Goal: Share content: Share content

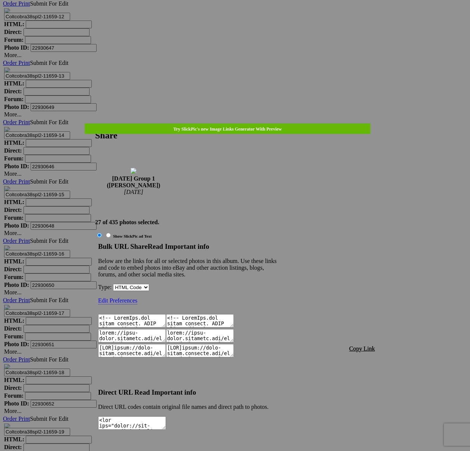
scroll to position [5370, 0]
click at [363, 345] on span "Copy Link" at bounding box center [362, 348] width 26 height 6
click at [257, 26] on div at bounding box center [235, 225] width 470 height 451
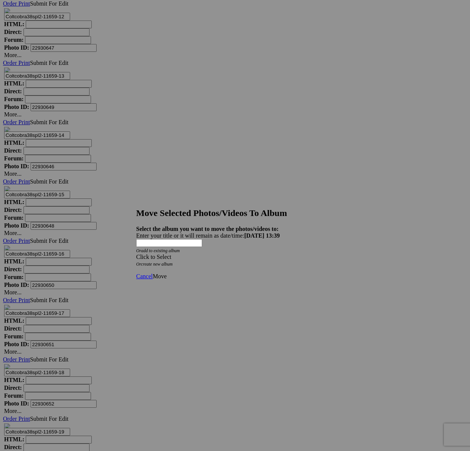
click at [136, 254] on span at bounding box center [136, 257] width 0 height 6
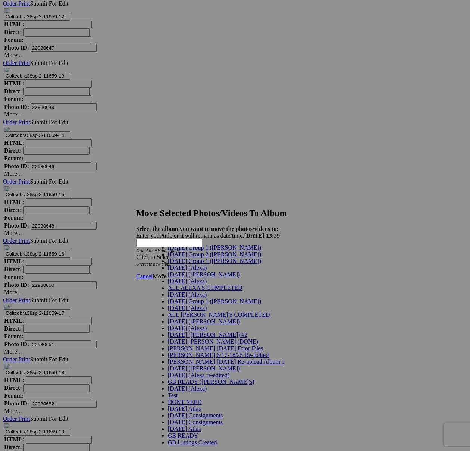
click at [173, 264] on span "[DATE] Group 1 ([PERSON_NAME])" at bounding box center [214, 261] width 93 height 6
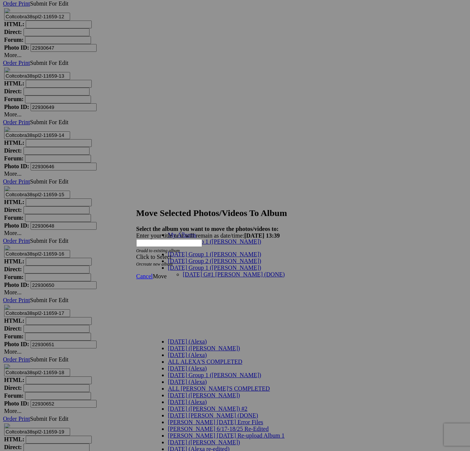
click at [193, 271] on link "[DATE] G#1 [PERSON_NAME] (DONE)" at bounding box center [234, 274] width 102 height 6
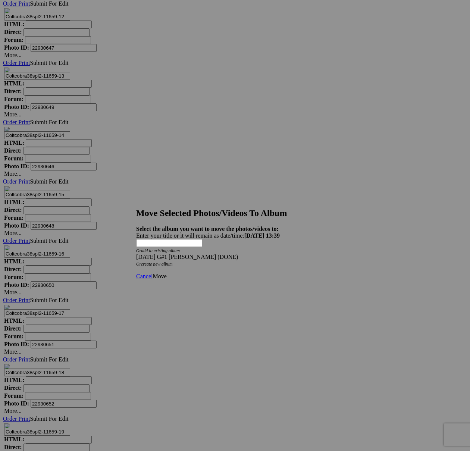
click at [166, 273] on span "Move" at bounding box center [160, 276] width 14 height 6
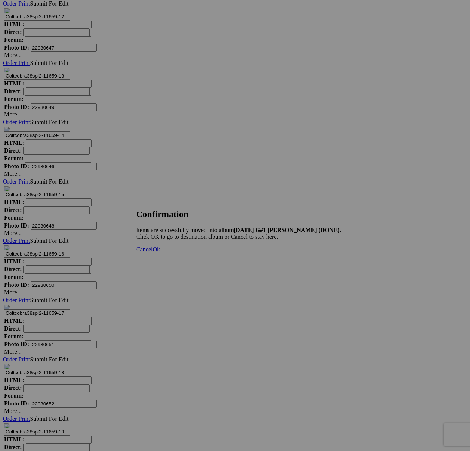
click at [153, 253] on span "Cancel" at bounding box center [144, 249] width 16 height 6
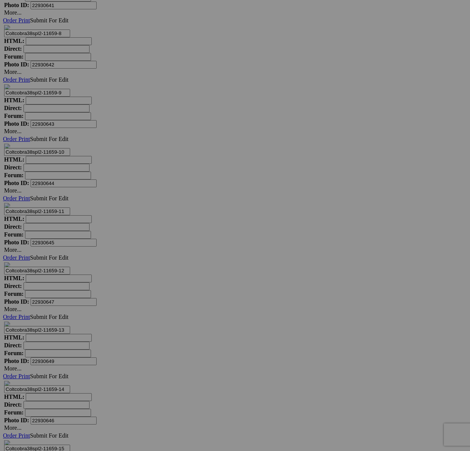
scroll to position [4940, 0]
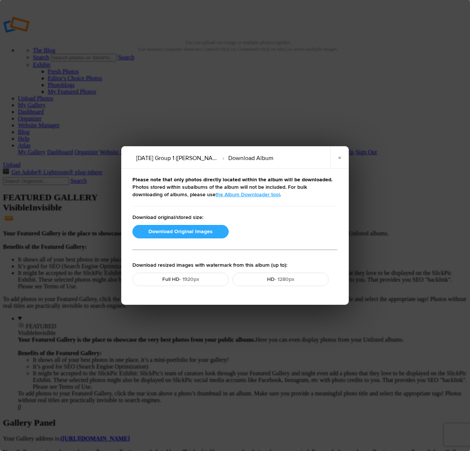
click at [189, 232] on button "Download Original Images" at bounding box center [180, 231] width 96 height 13
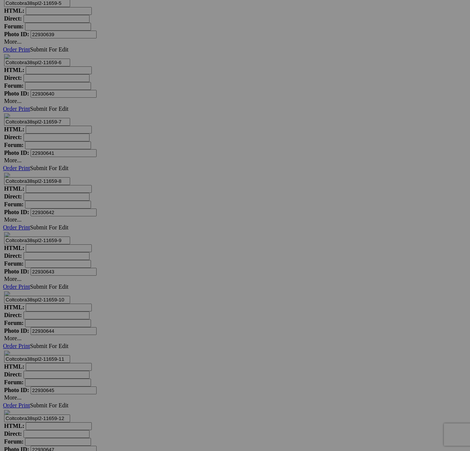
scroll to position [4959, 0]
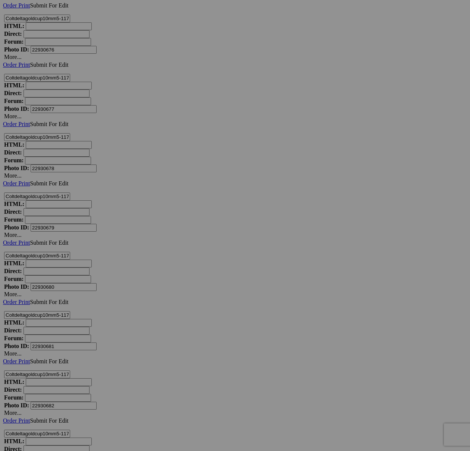
scroll to position [10229, 0]
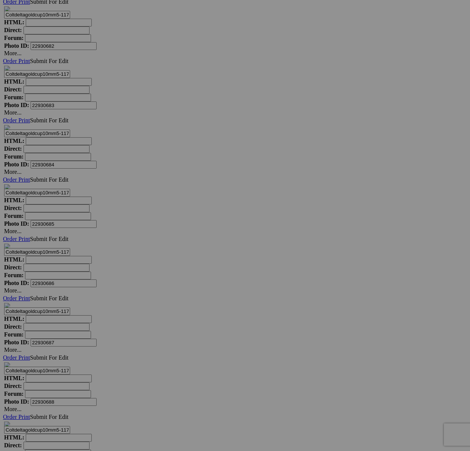
type textarea "<!-- SlickPic.com image hosting. HTML Bulk Share code Starts Here --> <div styl…"
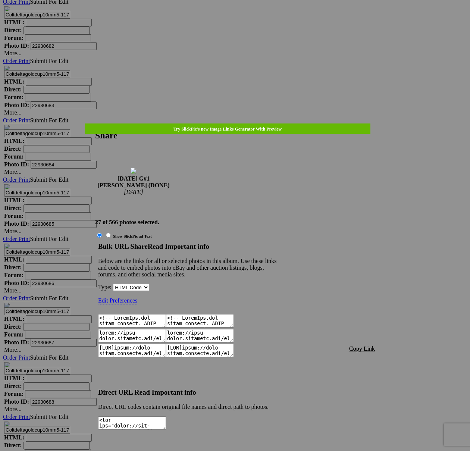
click at [360, 345] on span "Copy Link" at bounding box center [362, 348] width 26 height 6
click at [95, 123] on link at bounding box center [95, 123] width 0 height 0
